Goal: Feedback & Contribution: Leave review/rating

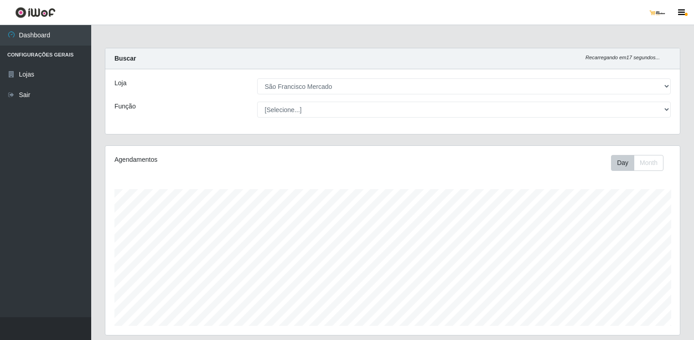
select select "168"
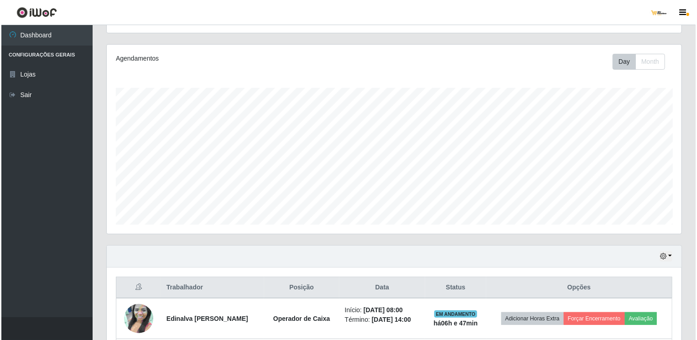
scroll to position [189, 574]
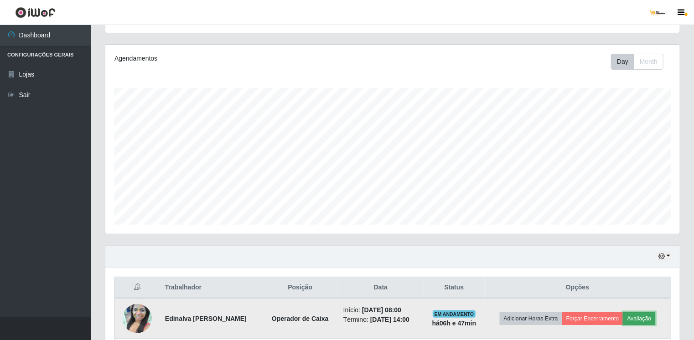
click at [645, 318] on button "Avaliação" at bounding box center [639, 318] width 32 height 13
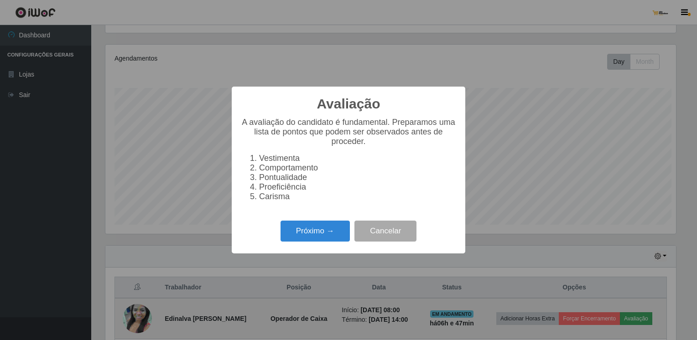
scroll to position [189, 571]
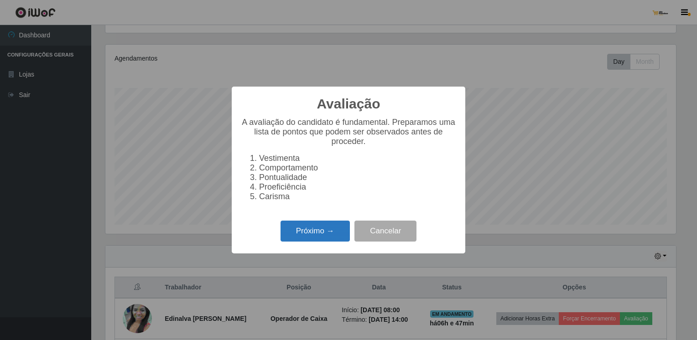
click at [336, 238] on button "Próximo →" at bounding box center [314, 231] width 69 height 21
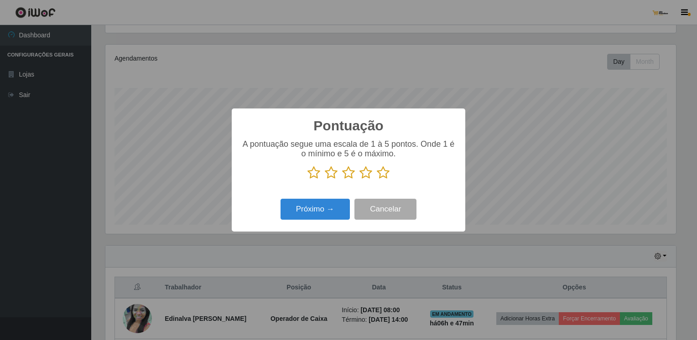
scroll to position [455684, 455303]
click at [382, 175] on icon at bounding box center [383, 173] width 13 height 14
click at [377, 180] on input "radio" at bounding box center [377, 180] width 0 height 0
click at [310, 211] on button "Próximo →" at bounding box center [314, 209] width 69 height 21
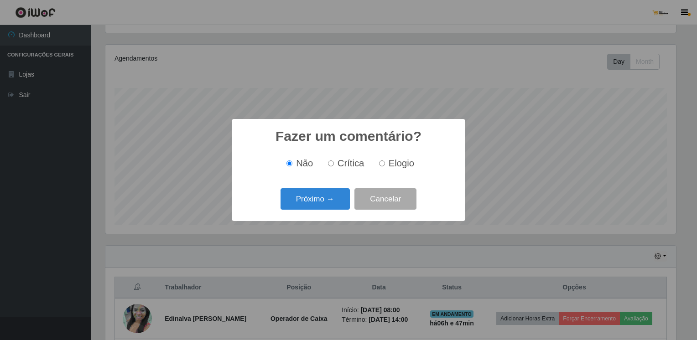
click at [383, 165] on input "Elogio" at bounding box center [382, 163] width 6 height 6
radio input "true"
click at [332, 200] on button "Próximo →" at bounding box center [314, 198] width 69 height 21
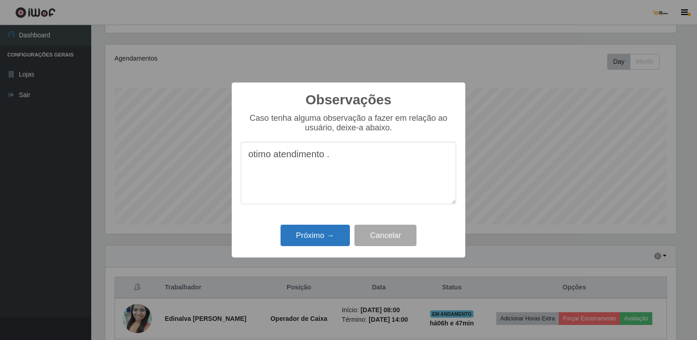
type textarea "otimo atendimento ."
click at [316, 231] on button "Próximo →" at bounding box center [314, 235] width 69 height 21
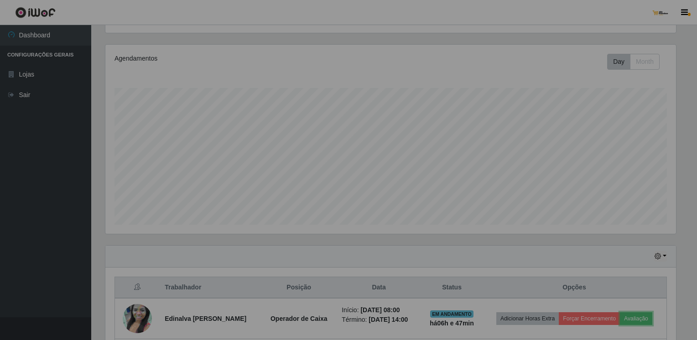
scroll to position [189, 574]
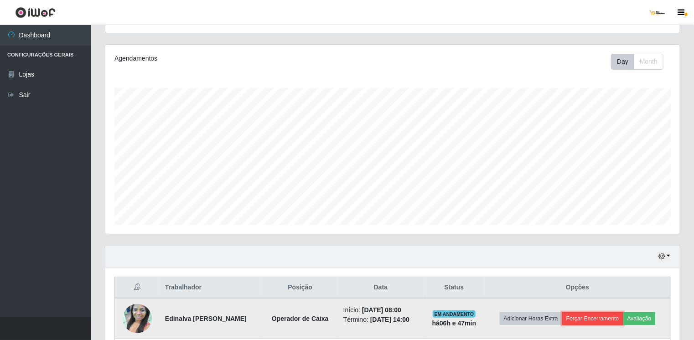
click at [600, 317] on button "Forçar Encerramento" at bounding box center [592, 318] width 61 height 13
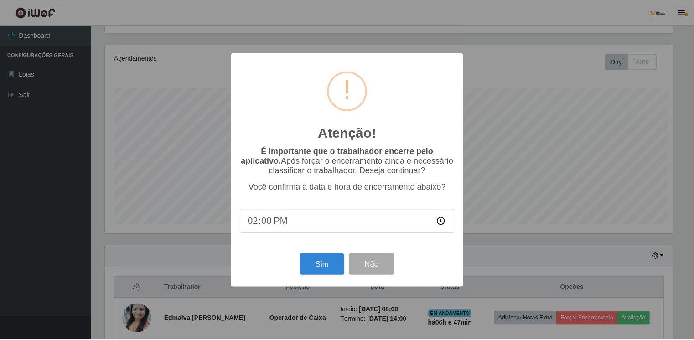
scroll to position [189, 571]
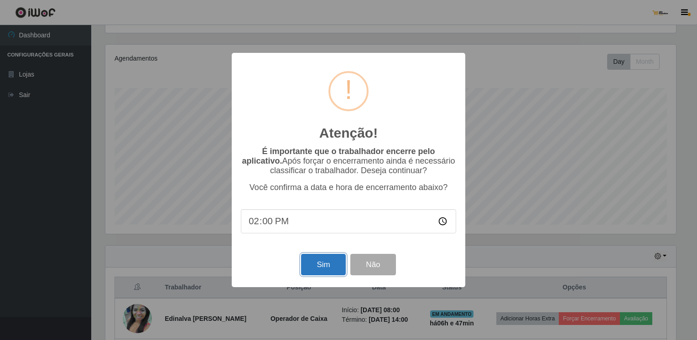
click at [332, 263] on button "Sim" at bounding box center [323, 264] width 44 height 21
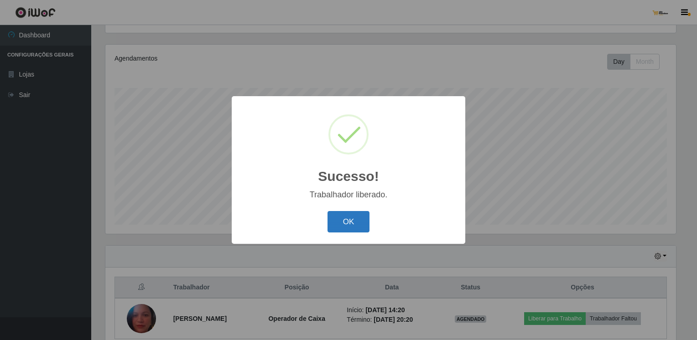
click at [363, 224] on button "OK" at bounding box center [348, 221] width 42 height 21
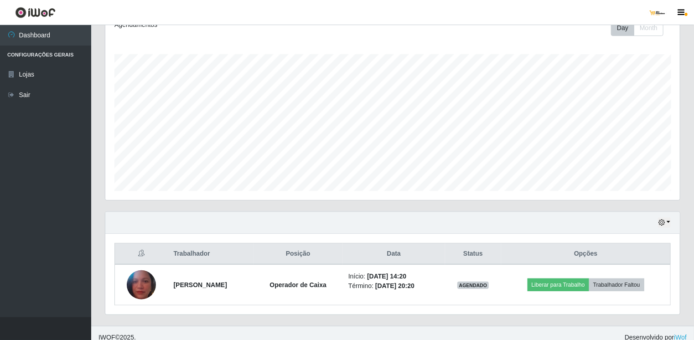
scroll to position [142, 0]
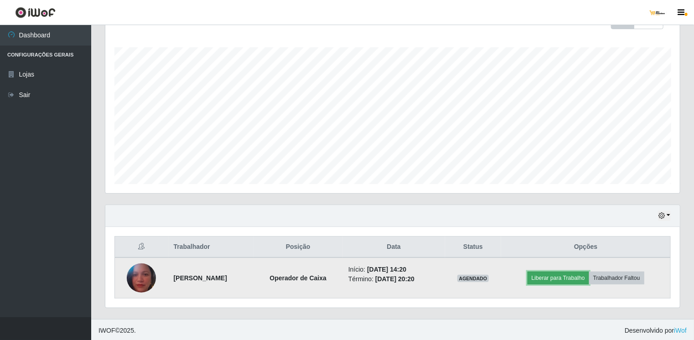
click at [566, 278] on button "Liberar para Trabalho" at bounding box center [558, 278] width 62 height 13
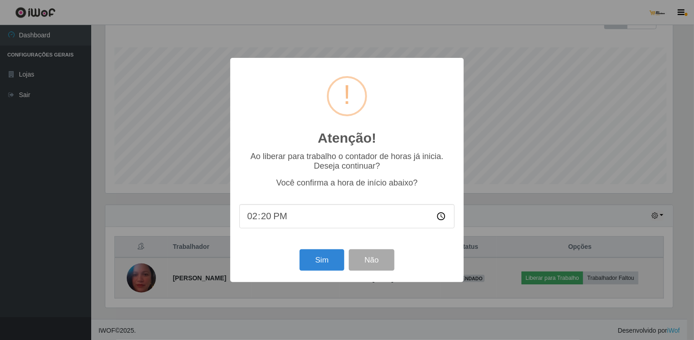
scroll to position [189, 571]
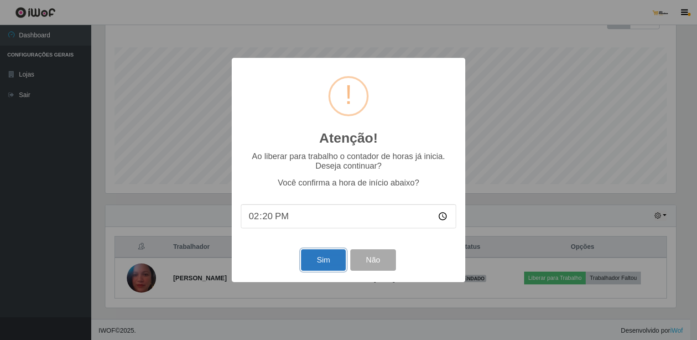
click at [333, 266] on button "Sim" at bounding box center [323, 259] width 44 height 21
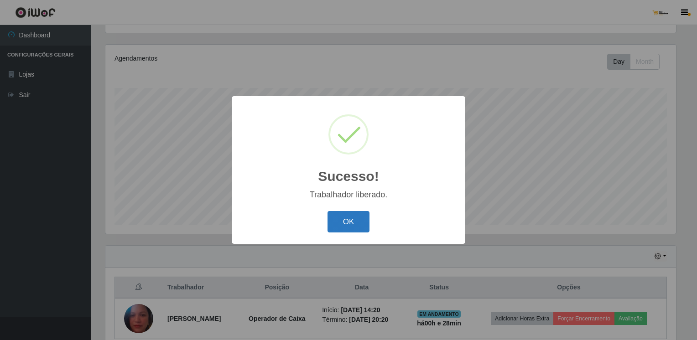
click at [345, 225] on button "OK" at bounding box center [348, 221] width 42 height 21
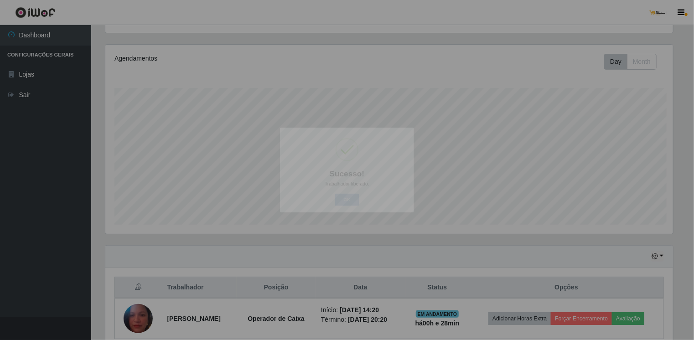
scroll to position [189, 574]
